Goal: Task Accomplishment & Management: Manage account settings

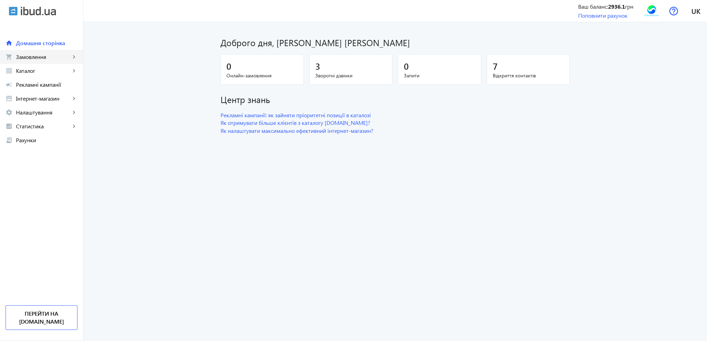
click at [49, 57] on span "Замовлення" at bounding box center [43, 56] width 54 height 7
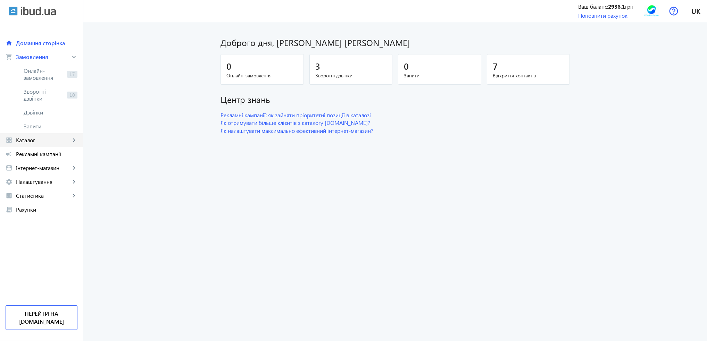
click at [37, 138] on span "Каталог" at bounding box center [43, 140] width 54 height 7
click at [43, 85] on span "Товари" at bounding box center [51, 84] width 54 height 7
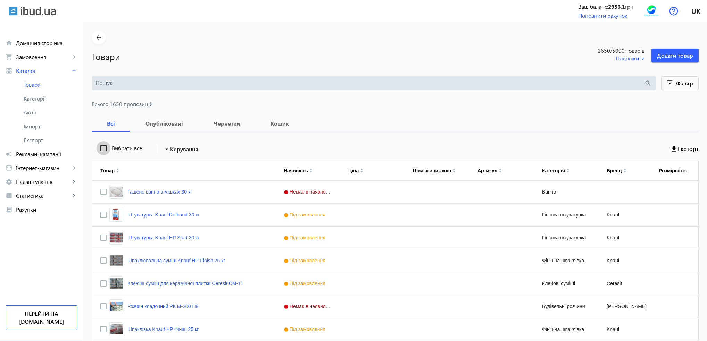
click at [99, 148] on input "Вибрати все" at bounding box center [103, 148] width 14 height 14
checkbox input "true"
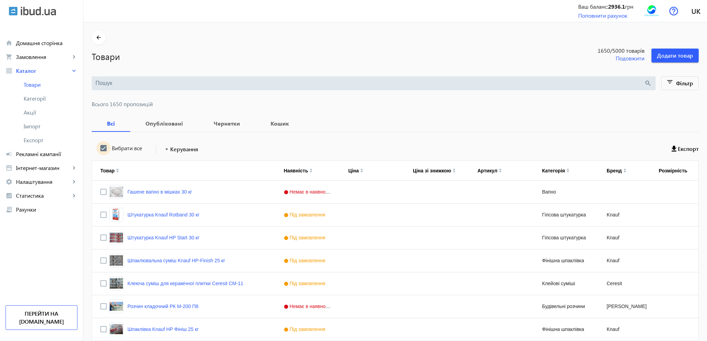
checkbox input "true"
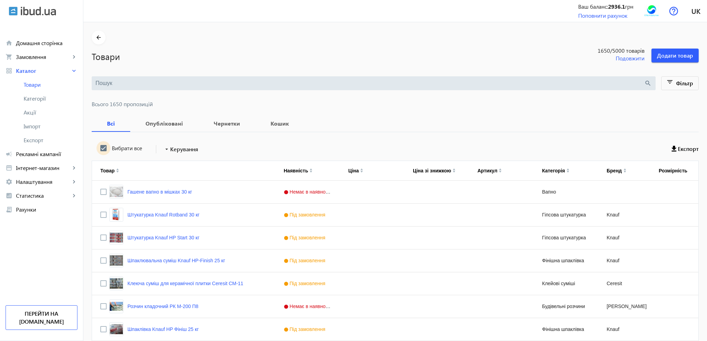
checkbox input "true"
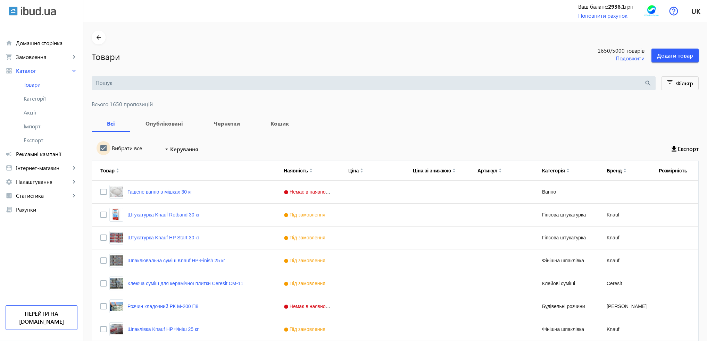
checkbox input "true"
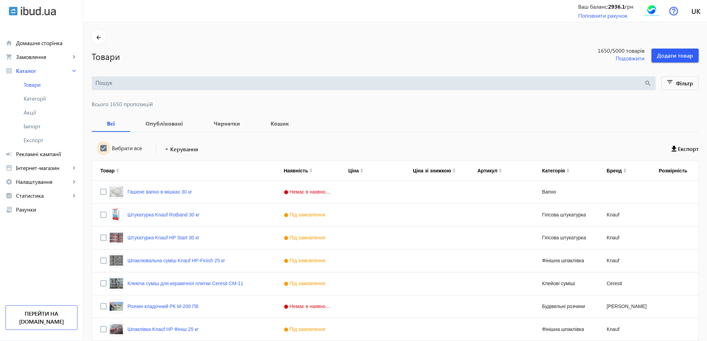
checkbox input "true"
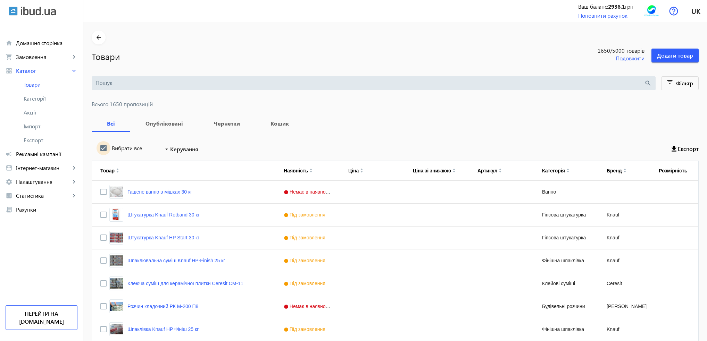
checkbox input "true"
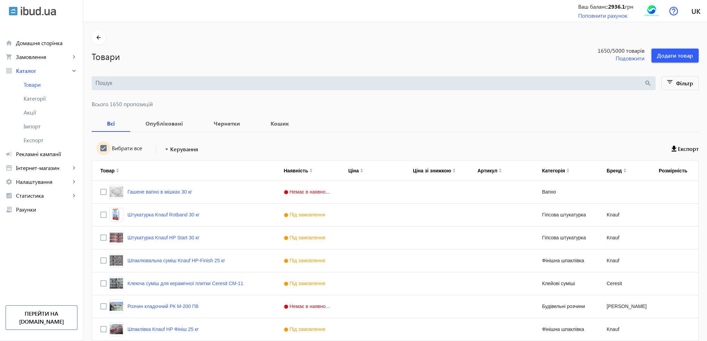
checkbox input "true"
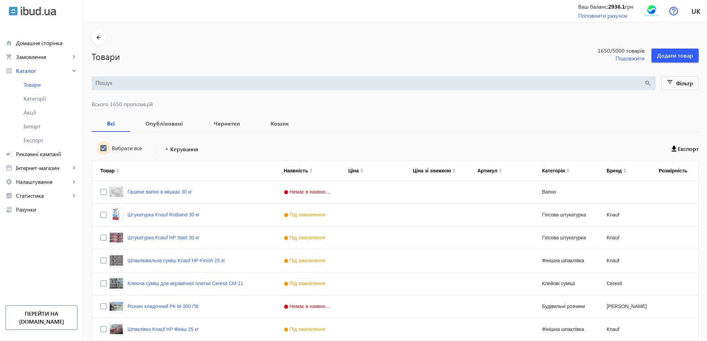
checkbox input "true"
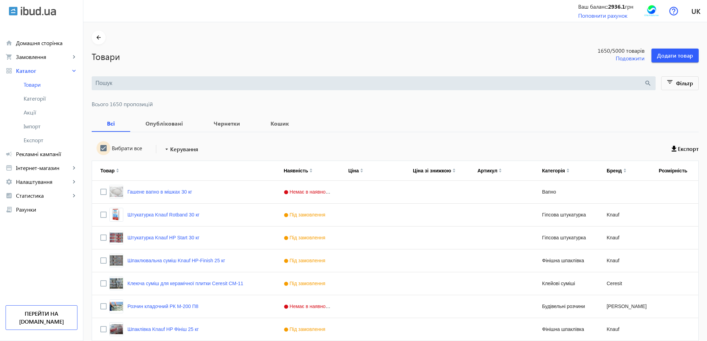
checkbox input "true"
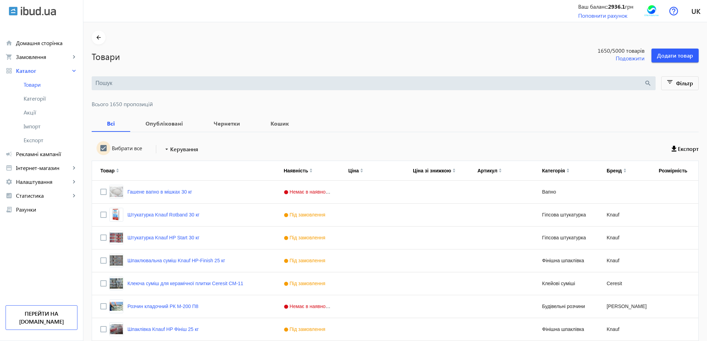
checkbox input "true"
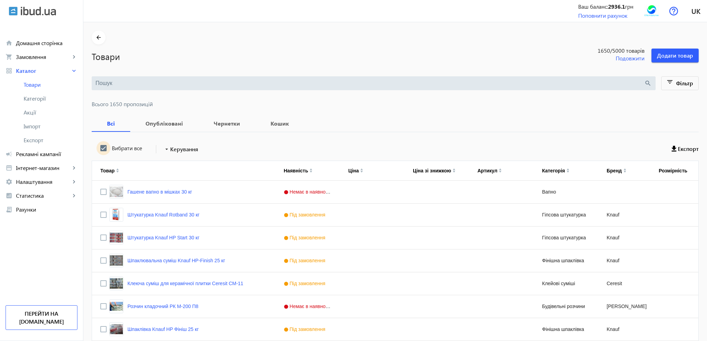
checkbox input "true"
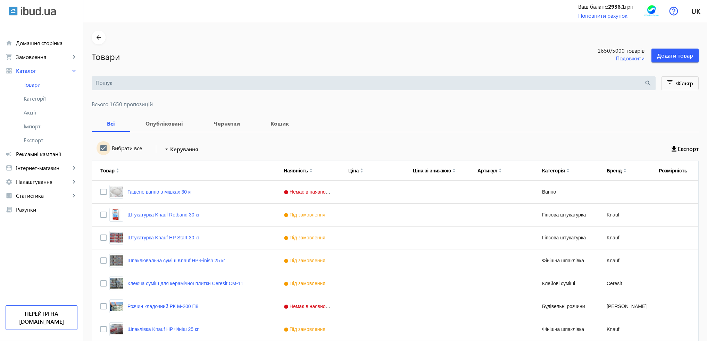
checkbox input "true"
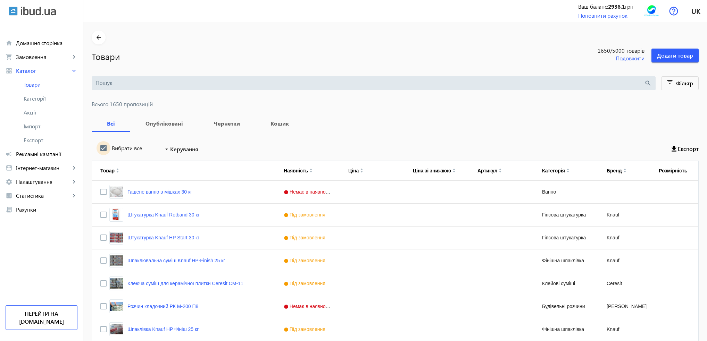
checkbox input "true"
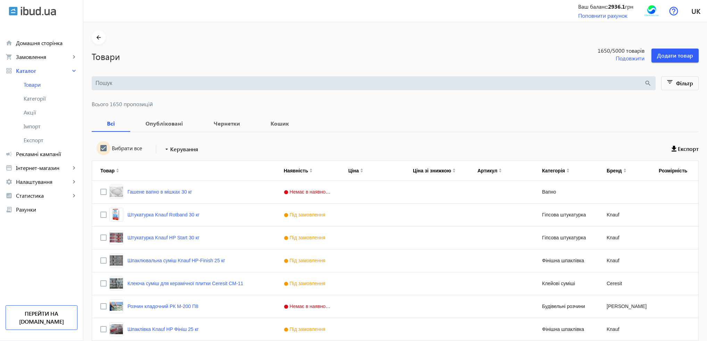
checkbox input "true"
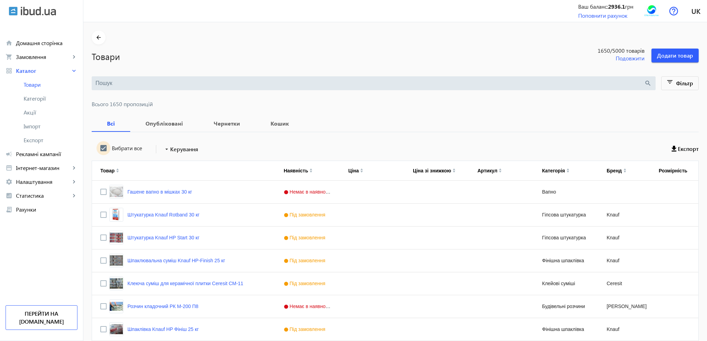
checkbox input "true"
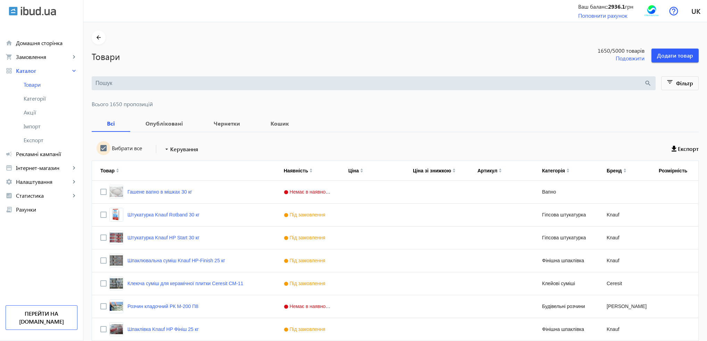
checkbox input "true"
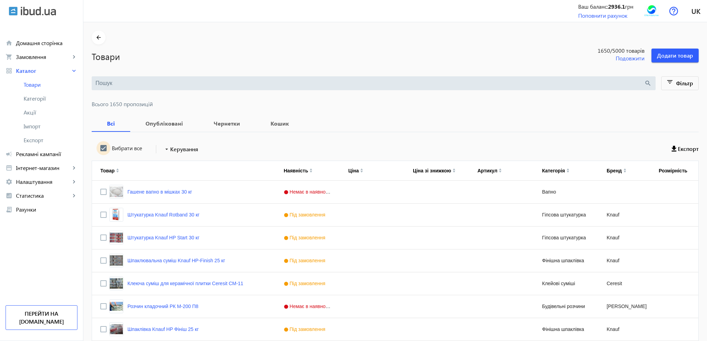
checkbox input "true"
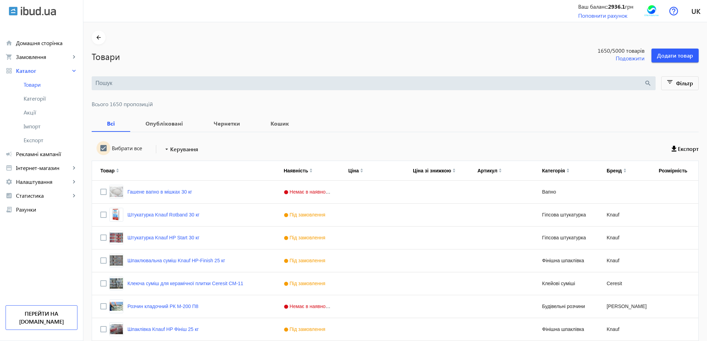
checkbox input "true"
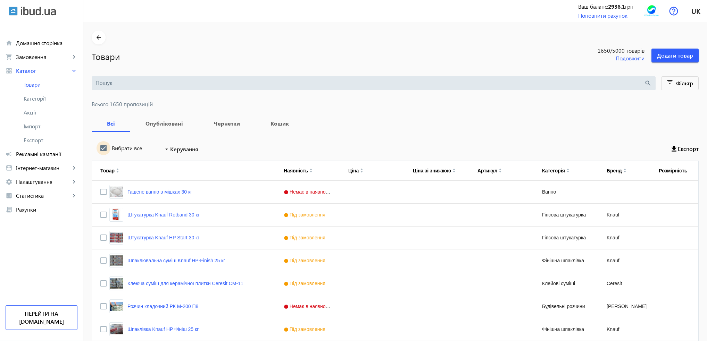
checkbox input "true"
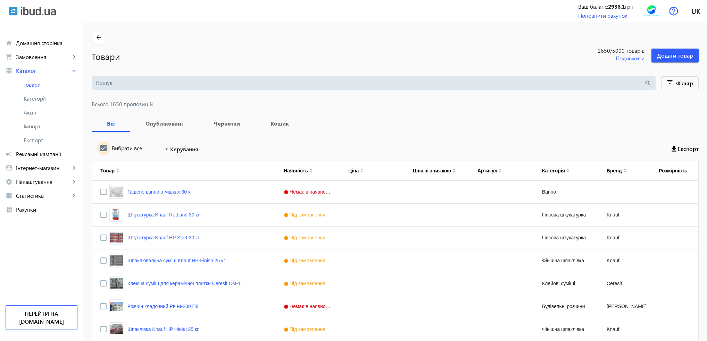
checkbox input "true"
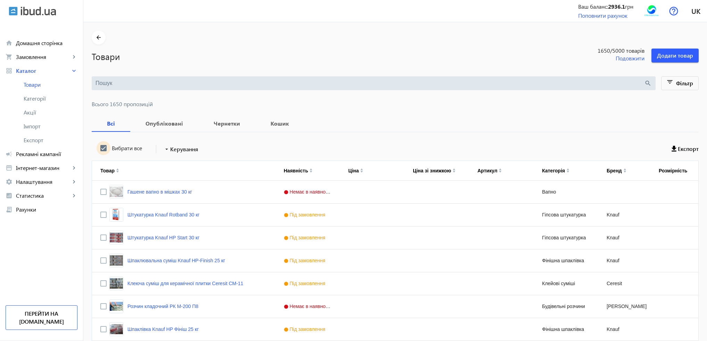
checkbox input "true"
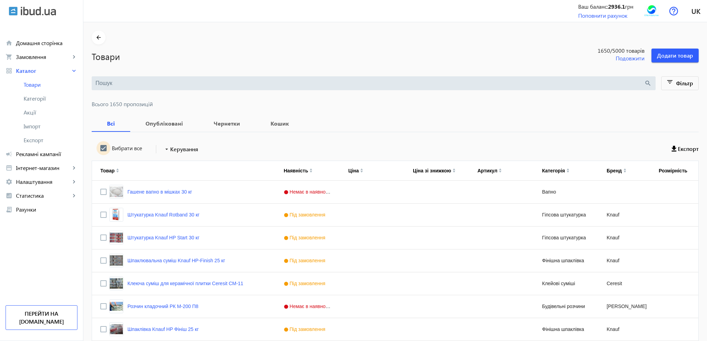
checkbox input "true"
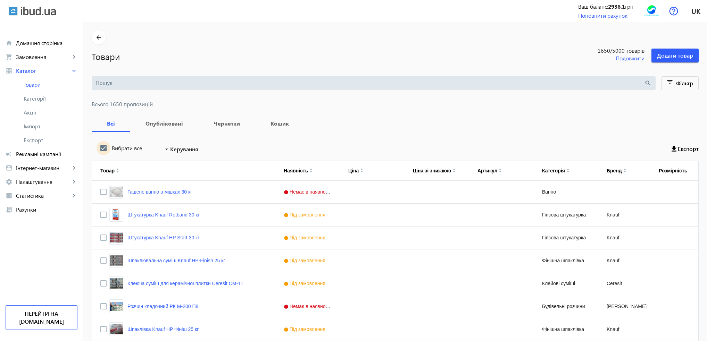
checkbox input "true"
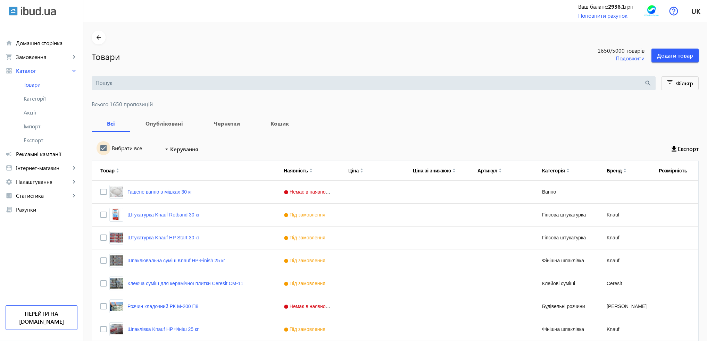
checkbox input "true"
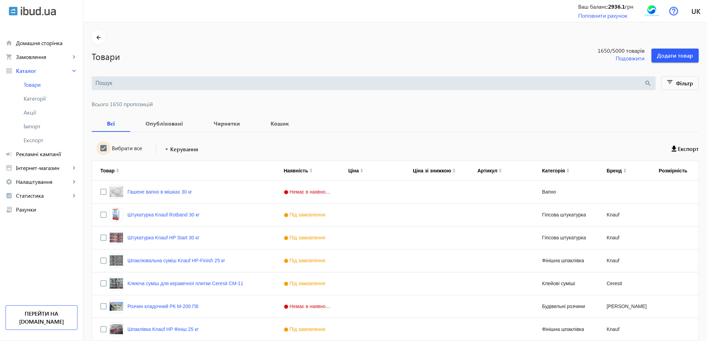
checkbox input "true"
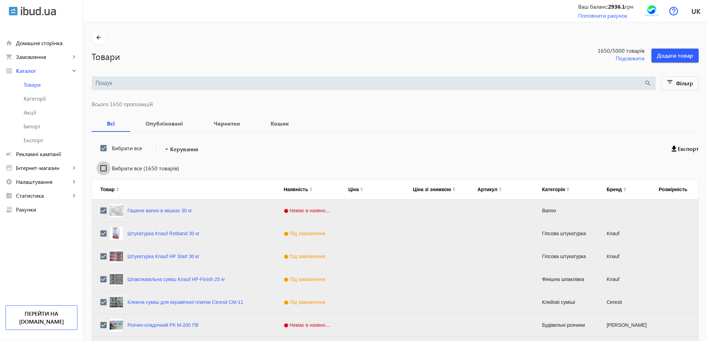
click at [98, 167] on input "Вибрати все (1650 товарів)" at bounding box center [103, 168] width 14 height 14
checkbox input "true"
click at [172, 152] on span "Керування" at bounding box center [184, 149] width 28 height 8
click at [175, 154] on span "Підняти вгору" at bounding box center [205, 154] width 84 height 6
